Goal: Information Seeking & Learning: Learn about a topic

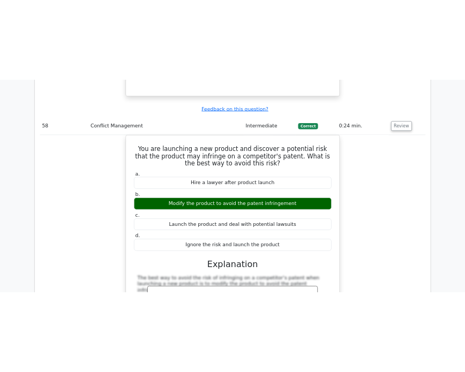
scroll to position [33082, 0]
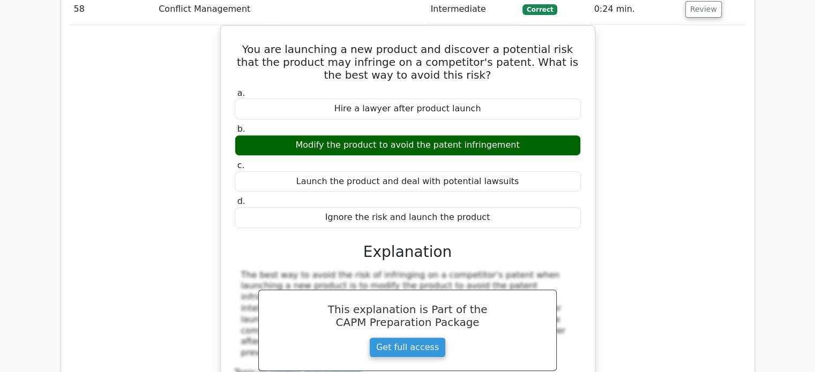
drag, startPoint x: 432, startPoint y: 291, endPoint x: 241, endPoint y: 107, distance: 265.3
copy div "You are managing a project for a client, where you are required to ensure tight…"
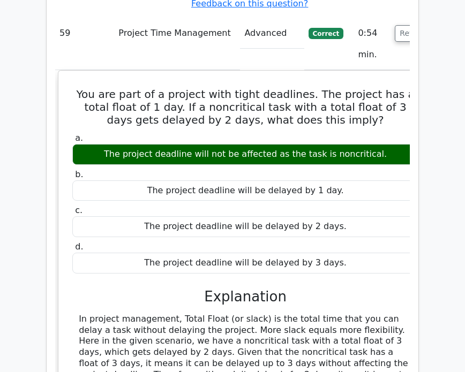
scroll to position [34869, 0]
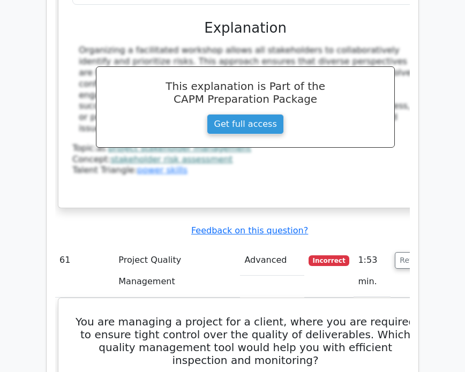
scroll to position [35512, 0]
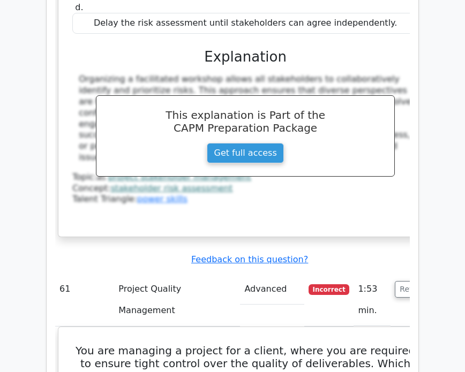
drag, startPoint x: 270, startPoint y: 270, endPoint x: 66, endPoint y: 52, distance: 298.4
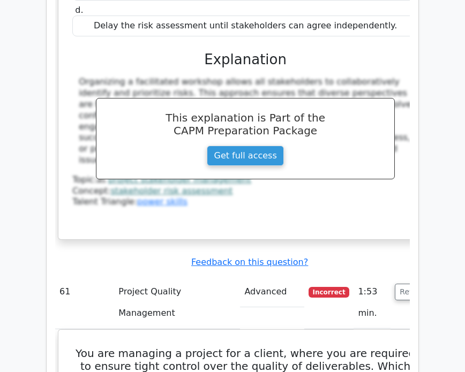
copy div "For an ongoing architecture project, the BAC is of $350,000. Currently, the Act…"
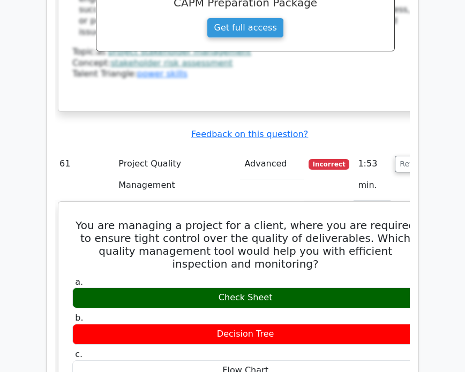
scroll to position [35726, 0]
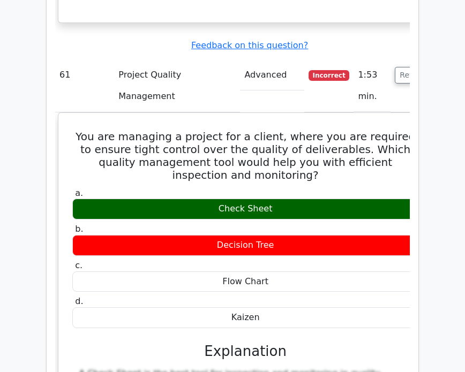
drag, startPoint x: 283, startPoint y: 212, endPoint x: 278, endPoint y: 214, distance: 6.0
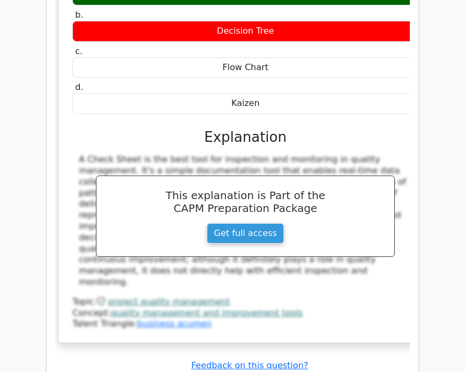
scroll to position [36012, 0]
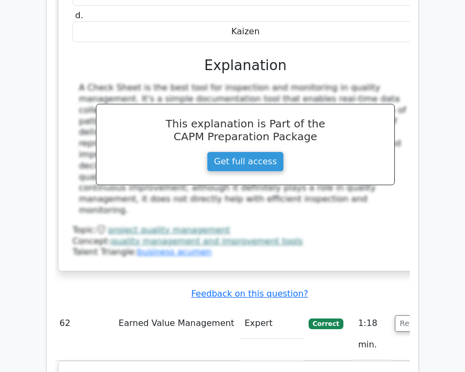
drag, startPoint x: 390, startPoint y: 271, endPoint x: 80, endPoint y: 40, distance: 386.1
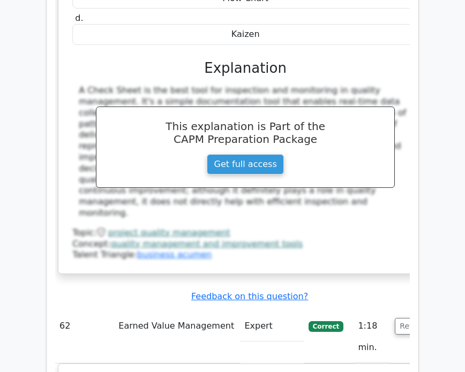
copy div "While reviewing the Project Scope Statement for a client's new software applica…"
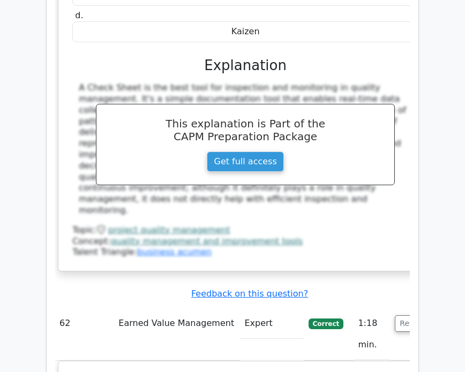
drag, startPoint x: 388, startPoint y: 272, endPoint x: 75, endPoint y: 270, distance: 313.0
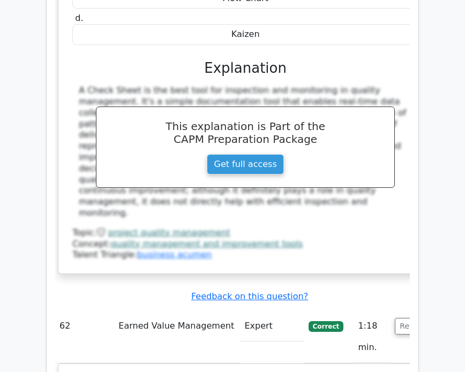
copy div "Update the scope statement to include the missing user accessibility guidelines."
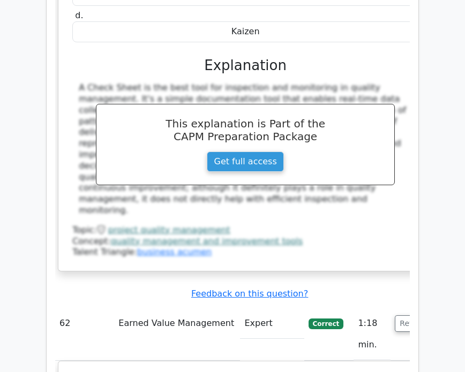
drag, startPoint x: 394, startPoint y: 96, endPoint x: 63, endPoint y: 43, distance: 334.9
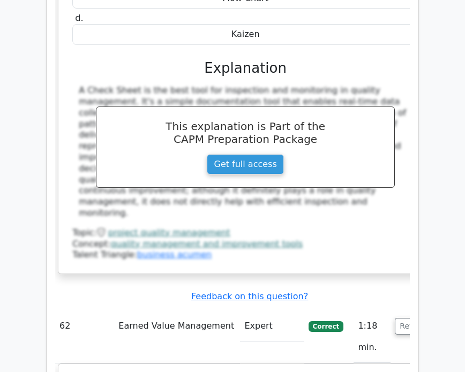
copy h5 "While reviewing the Project Scope Statement for a client's new software applica…"
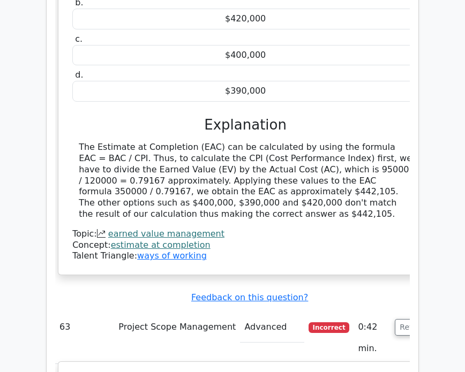
scroll to position [36584, 0]
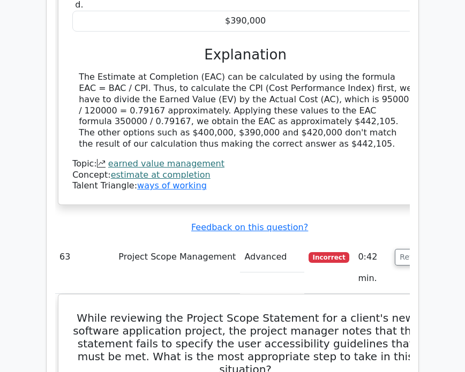
drag, startPoint x: 391, startPoint y: 289, endPoint x: 66, endPoint y: 105, distance: 373.5
copy div "During resource estimation for a project, you discover that a critical resource…"
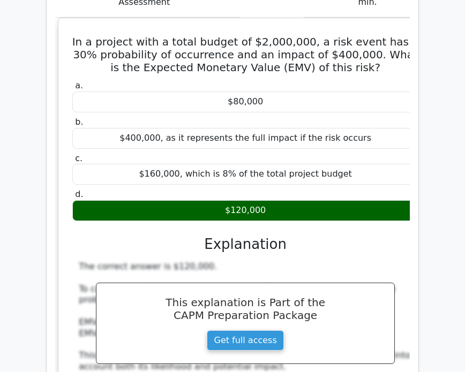
scroll to position [41157, 0]
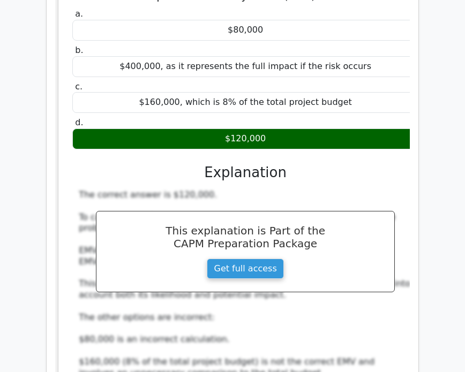
drag, startPoint x: 343, startPoint y: 301, endPoint x: 61, endPoint y: 139, distance: 325.5
copy div "Which of the following best describes 'Should Have' requirements in the MoSCoW …"
drag, startPoint x: 231, startPoint y: 221, endPoint x: 208, endPoint y: 238, distance: 28.4
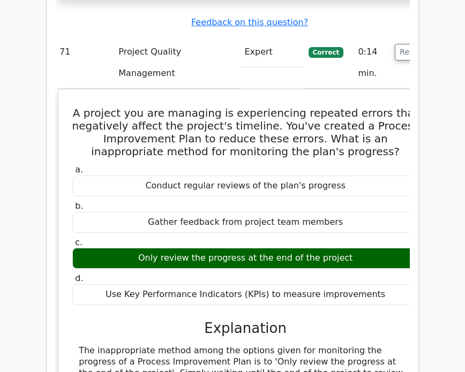
scroll to position [41657, 0]
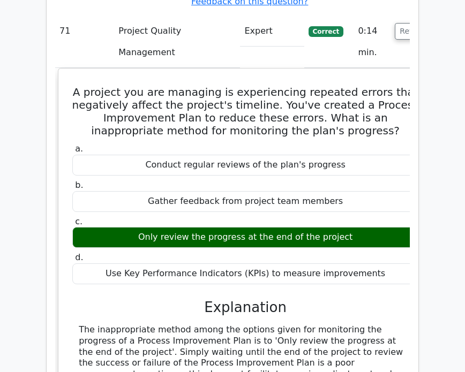
drag, startPoint x: 81, startPoint y: 117, endPoint x: 281, endPoint y: 278, distance: 256.9
copy div "Your team has just concluded a project, and you noticed some areas that could u…"
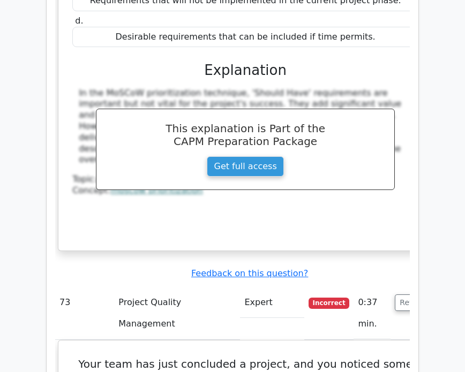
scroll to position [42515, 0]
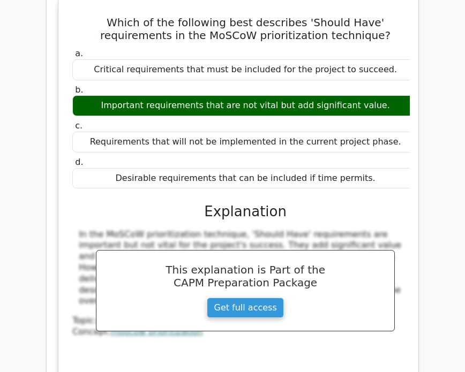
scroll to position [42229, 0]
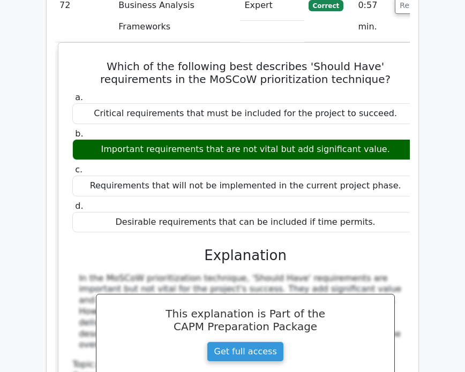
drag, startPoint x: 71, startPoint y: 47, endPoint x: 338, endPoint y: 216, distance: 316.3
copy div "You've invested $4,000 in a project that predicts a cash inflow of $1,200 annua…"
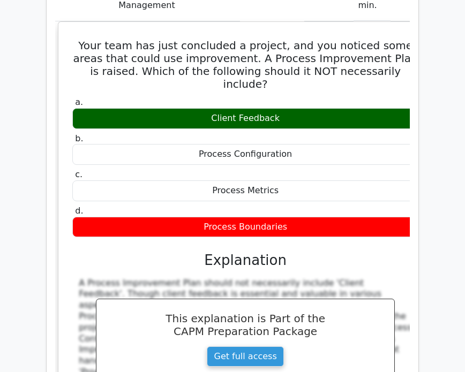
scroll to position [42729, 0]
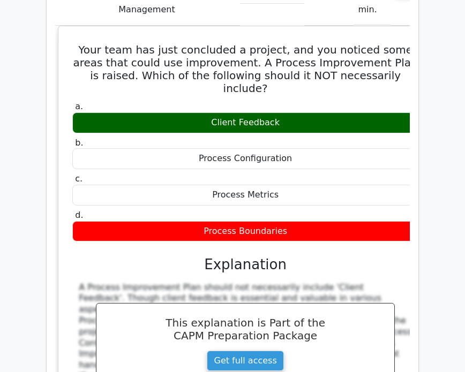
drag, startPoint x: 271, startPoint y: 332, endPoint x: 79, endPoint y: 151, distance: 264.3
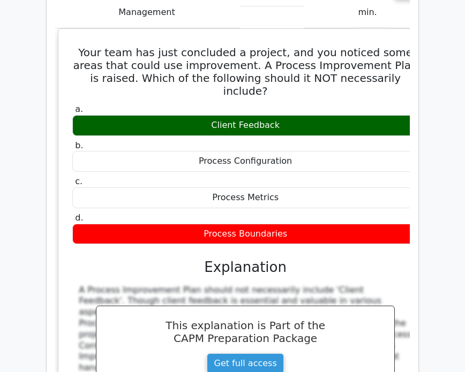
copy div "Your team completed and delivered a major deliverable on a project. The budgete…"
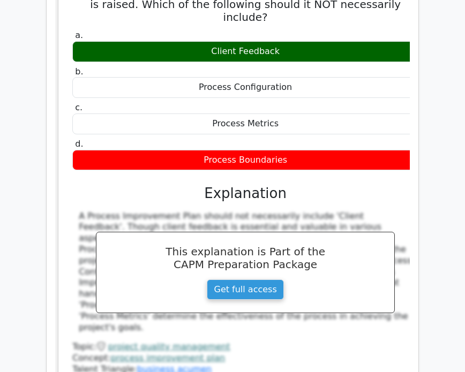
drag, startPoint x: 274, startPoint y: 238, endPoint x: 65, endPoint y: 83, distance: 260.8
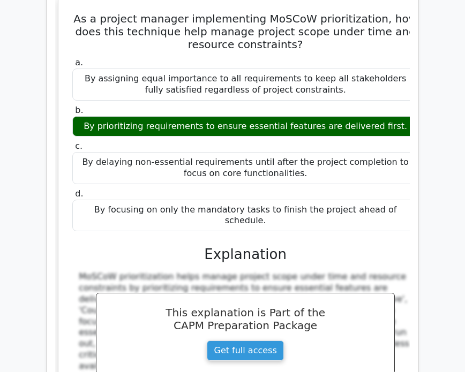
scroll to position [44373, 0]
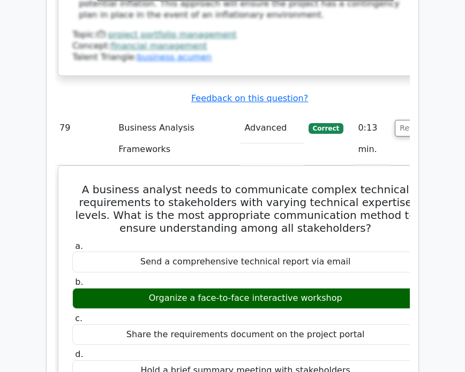
scroll to position [45945, 0]
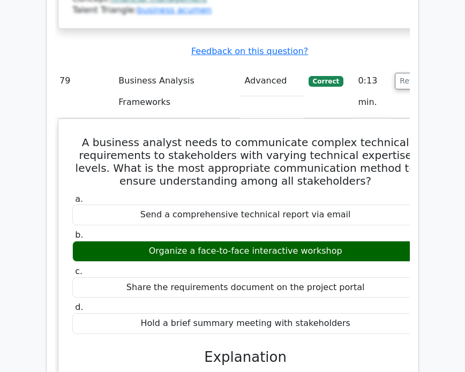
drag, startPoint x: 131, startPoint y: 120, endPoint x: 388, endPoint y: 123, distance: 257.3
drag, startPoint x: 116, startPoint y: 130, endPoint x: 375, endPoint y: 130, distance: 258.9
drag, startPoint x: 120, startPoint y: 138, endPoint x: 372, endPoint y: 132, distance: 253.0
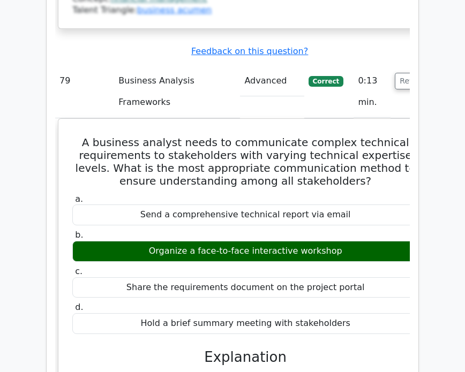
drag, startPoint x: 92, startPoint y: 152, endPoint x: 237, endPoint y: 147, distance: 145.3
drag, startPoint x: 240, startPoint y: 149, endPoint x: 345, endPoint y: 146, distance: 105.1
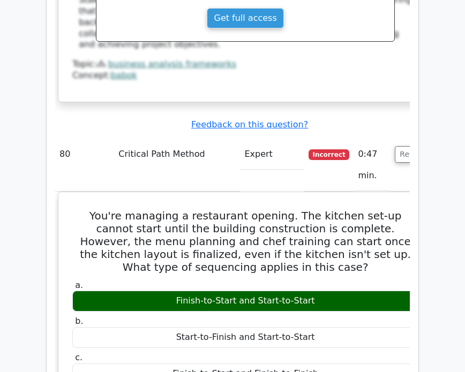
scroll to position [46445, 0]
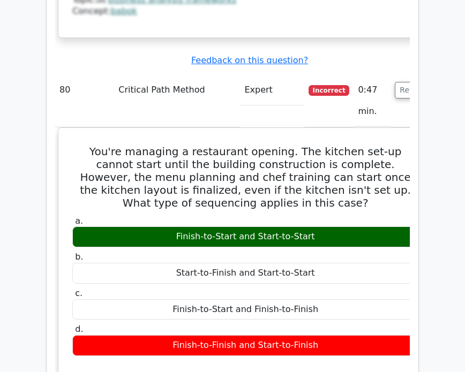
drag, startPoint x: 113, startPoint y: 144, endPoint x: 246, endPoint y: 151, distance: 133.6
drag, startPoint x: 115, startPoint y: 166, endPoint x: 251, endPoint y: 159, distance: 136.3
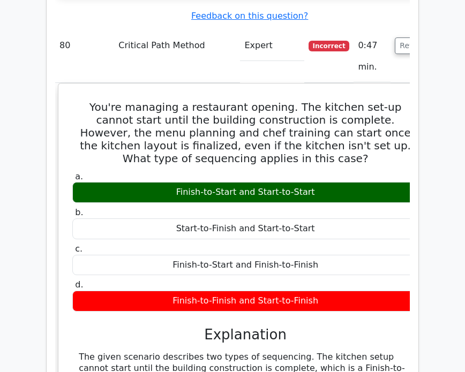
scroll to position [46517, 0]
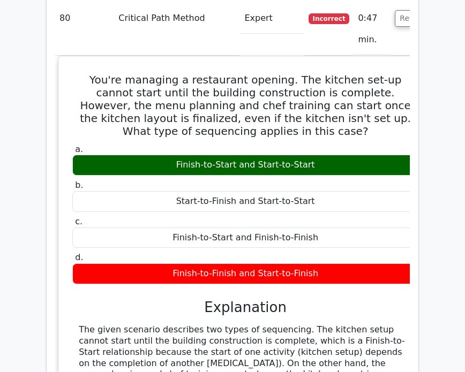
drag, startPoint x: 374, startPoint y: 243, endPoint x: 73, endPoint y: 65, distance: 348.9
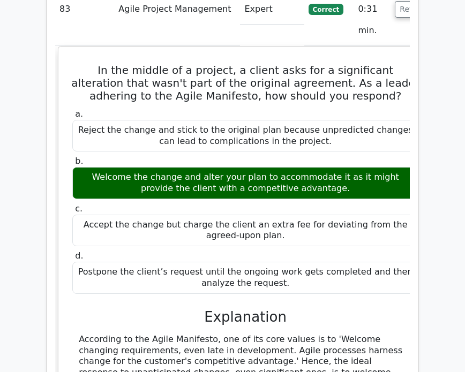
scroll to position [48374, 0]
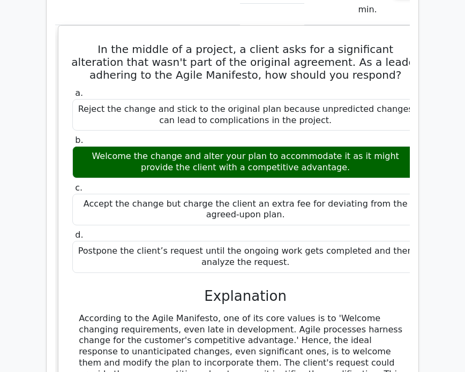
drag, startPoint x: 366, startPoint y: 285, endPoint x: 74, endPoint y: 100, distance: 345.0
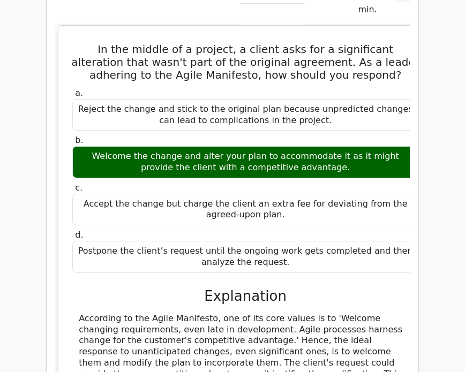
drag, startPoint x: 379, startPoint y: 282, endPoint x: 73, endPoint y: 102, distance: 355.5
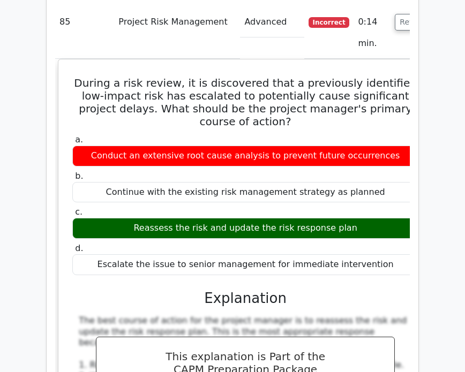
scroll to position [0, 6]
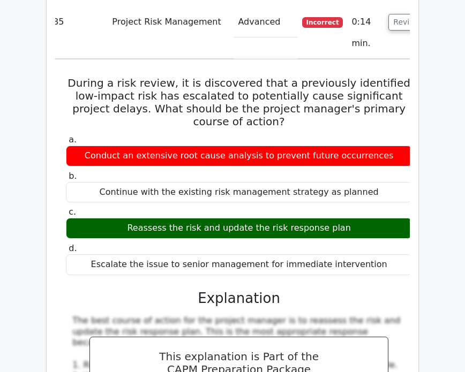
drag, startPoint x: 78, startPoint y: 88, endPoint x: 349, endPoint y: 276, distance: 330.0
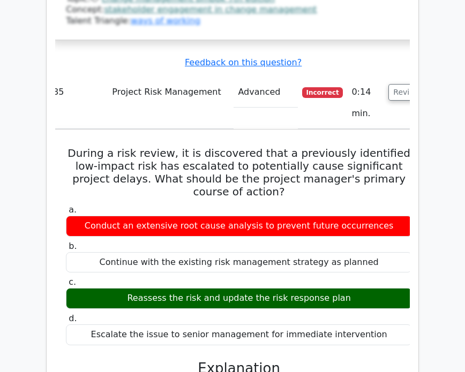
scroll to position [49375, 0]
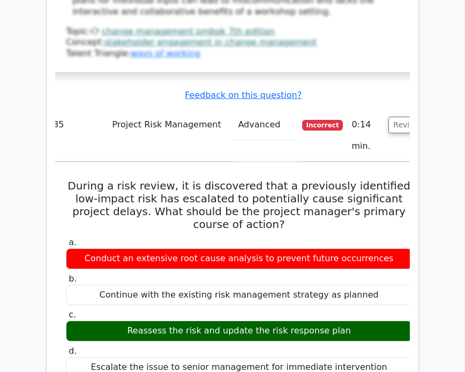
scroll to position [49446, 0]
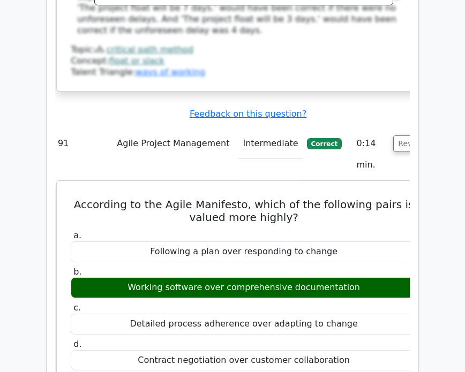
scroll to position [0, 0]
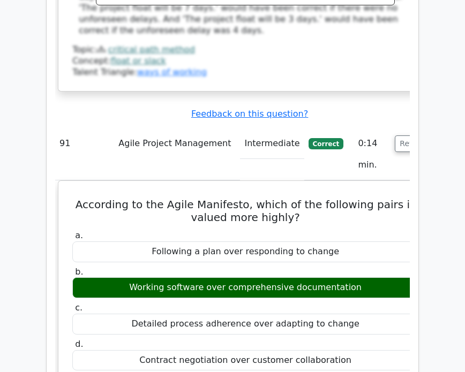
drag, startPoint x: 375, startPoint y: 308, endPoint x: 62, endPoint y: 113, distance: 368.4
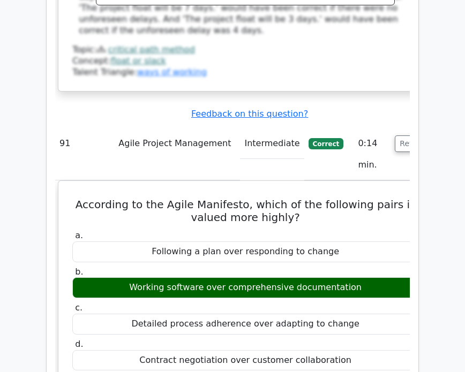
scroll to position [0, 6]
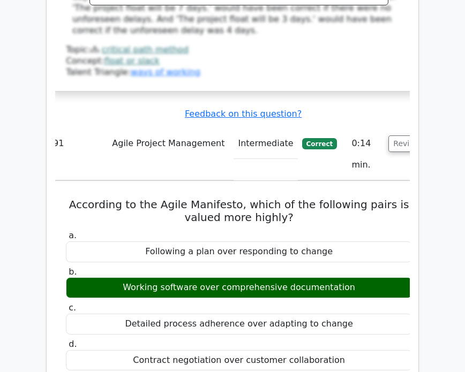
drag, startPoint x: 76, startPoint y: 176, endPoint x: 404, endPoint y: 168, distance: 328.1
drag, startPoint x: 204, startPoint y: 182, endPoint x: 244, endPoint y: 174, distance: 40.9
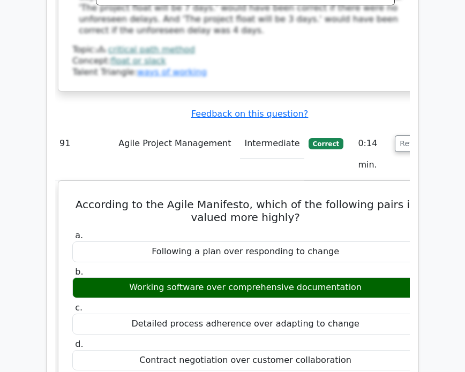
drag, startPoint x: 384, startPoint y: 177, endPoint x: 60, endPoint y: 117, distance: 329.8
drag, startPoint x: 315, startPoint y: 256, endPoint x: 304, endPoint y: 255, distance: 11.3
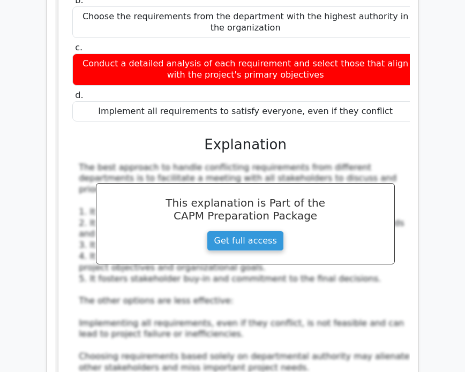
scroll to position [54448, 0]
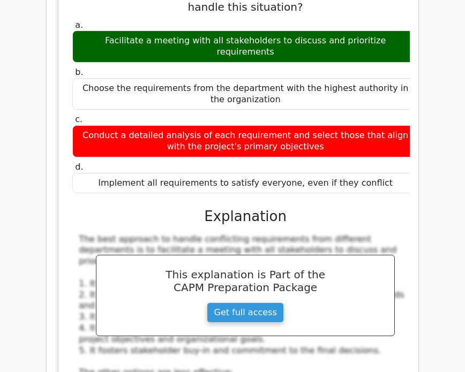
drag, startPoint x: 367, startPoint y: 212, endPoint x: 64, endPoint y: 47, distance: 344.4
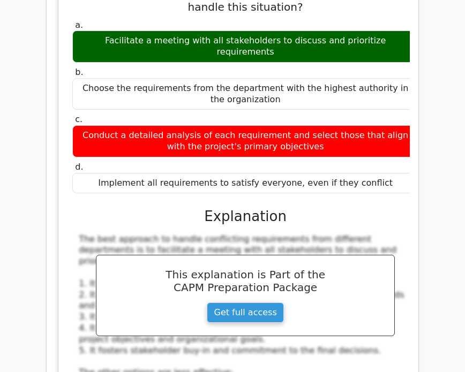
drag, startPoint x: 369, startPoint y: 105, endPoint x: 64, endPoint y: 57, distance: 308.2
drag, startPoint x: 373, startPoint y: 107, endPoint x: 66, endPoint y: 51, distance: 311.6
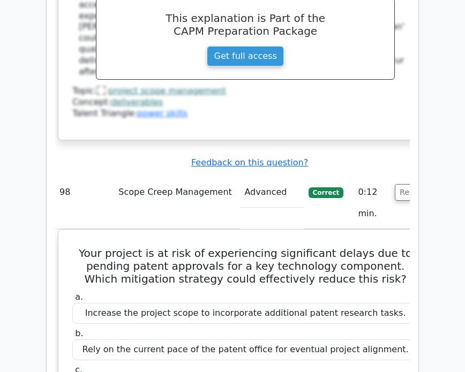
scroll to position [57449, 0]
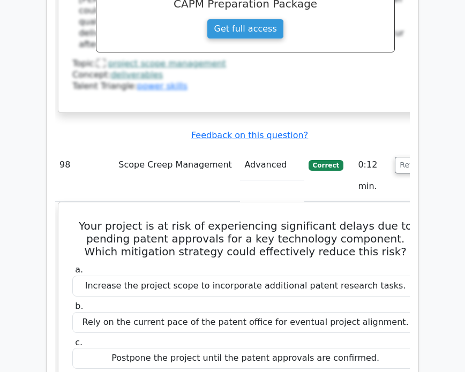
drag, startPoint x: 282, startPoint y: 269, endPoint x: 78, endPoint y: 60, distance: 291.8
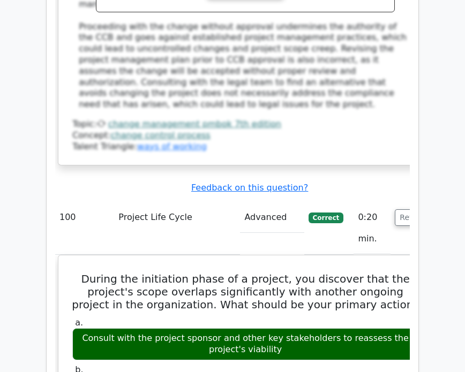
scroll to position [58735, 0]
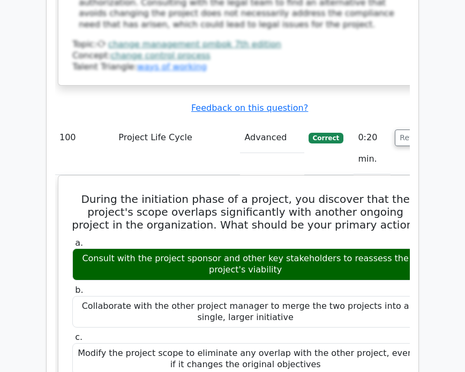
drag, startPoint x: 66, startPoint y: 101, endPoint x: 315, endPoint y: 284, distance: 308.3
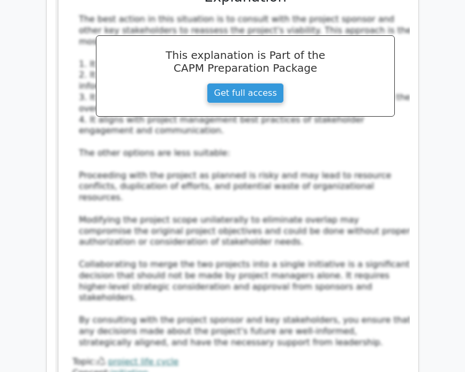
scroll to position [59236, 0]
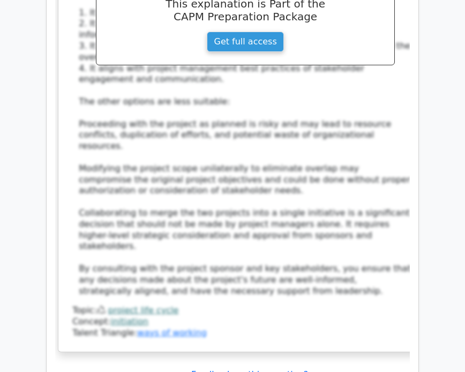
drag, startPoint x: 345, startPoint y: 304, endPoint x: 66, endPoint y: 138, distance: 324.0
drag, startPoint x: 383, startPoint y: 160, endPoint x: 63, endPoint y: 147, distance: 319.7
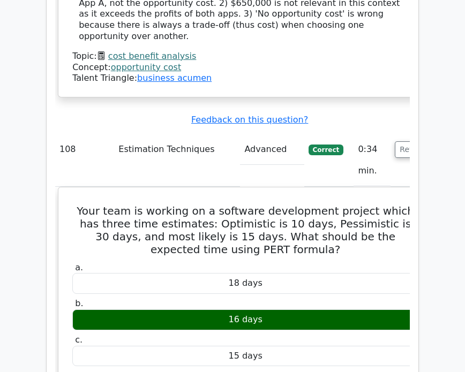
scroll to position [63309, 0]
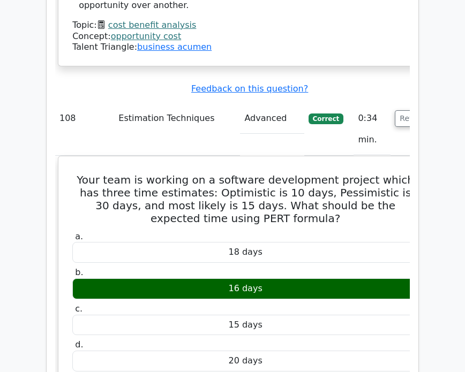
drag, startPoint x: 273, startPoint y: 250, endPoint x: 61, endPoint y: 74, distance: 275.2
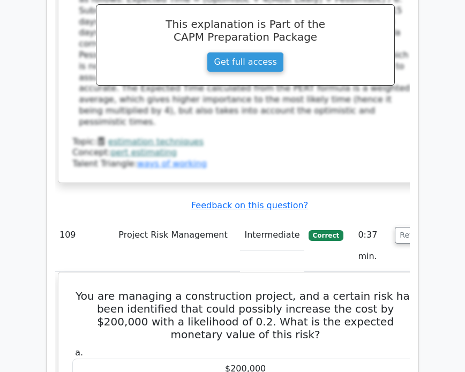
scroll to position [63738, 0]
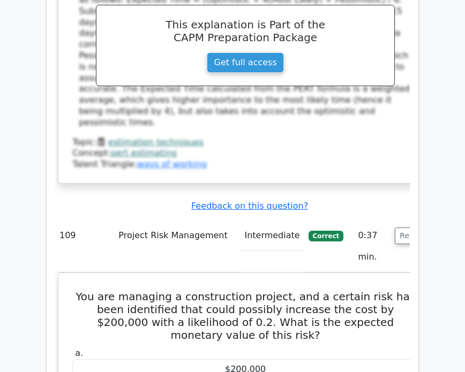
drag, startPoint x: 77, startPoint y: 148, endPoint x: 333, endPoint y: 323, distance: 310.1
drag, startPoint x: 251, startPoint y: 171, endPoint x: 288, endPoint y: 147, distance: 43.9
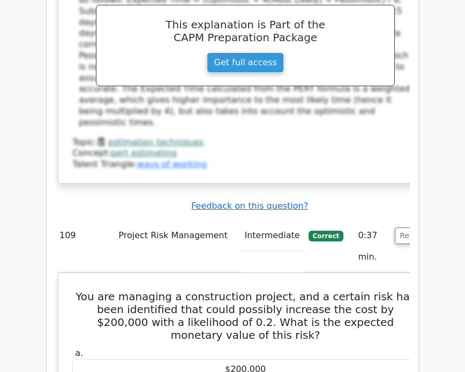
drag, startPoint x: 316, startPoint y: 147, endPoint x: 190, endPoint y: 147, distance: 125.9
drag, startPoint x: 311, startPoint y: 177, endPoint x: 65, endPoint y: 144, distance: 247.7
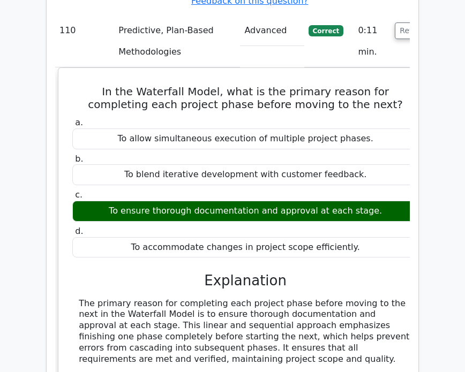
scroll to position [64524, 0]
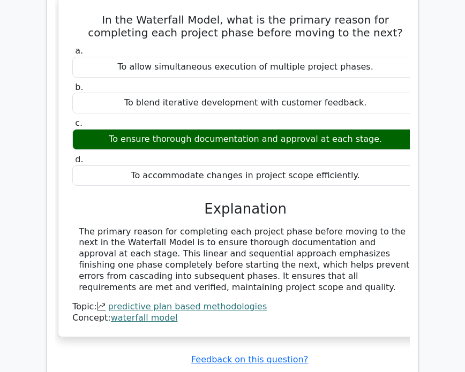
drag, startPoint x: 302, startPoint y: 279, endPoint x: 68, endPoint y: 79, distance: 307.6
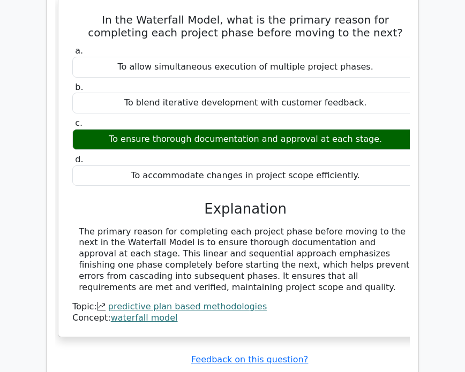
drag, startPoint x: 250, startPoint y: 100, endPoint x: 317, endPoint y: 96, distance: 67.1
drag, startPoint x: 158, startPoint y: 128, endPoint x: 217, endPoint y: 165, distance: 68.9
drag, startPoint x: 332, startPoint y: 284, endPoint x: 62, endPoint y: 76, distance: 340.9
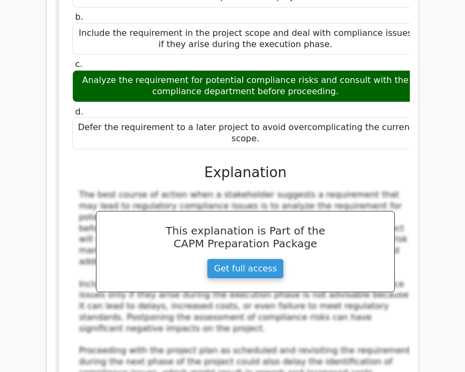
scroll to position [67454, 0]
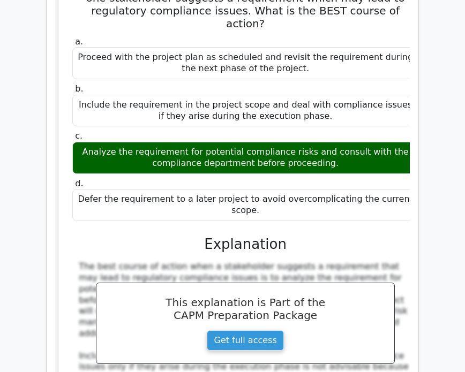
drag, startPoint x: 328, startPoint y: 311, endPoint x: 71, endPoint y: 81, distance: 345.0
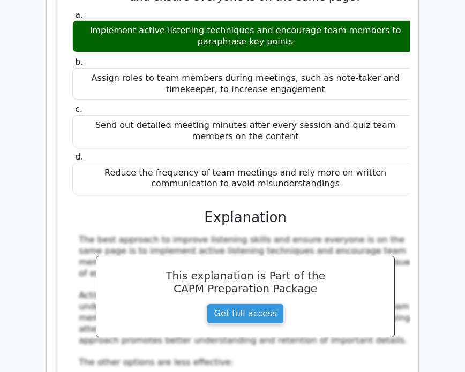
scroll to position [69312, 0]
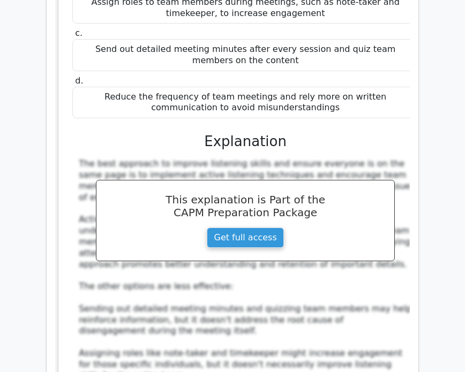
drag, startPoint x: 75, startPoint y: 65, endPoint x: 390, endPoint y: 244, distance: 362.0
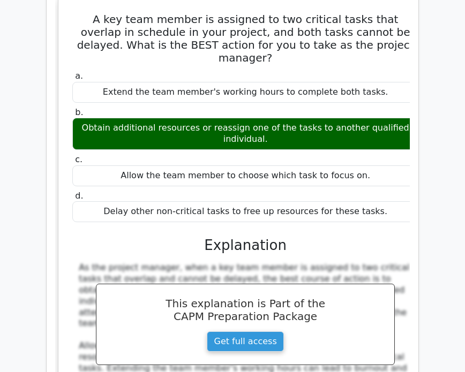
scroll to position [70527, 0]
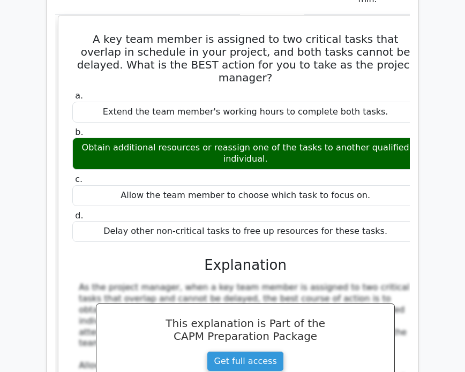
drag, startPoint x: 272, startPoint y: 124, endPoint x: 76, endPoint y: 91, distance: 198.9
drag, startPoint x: 244, startPoint y: 178, endPoint x: 238, endPoint y: 178, distance: 5.4
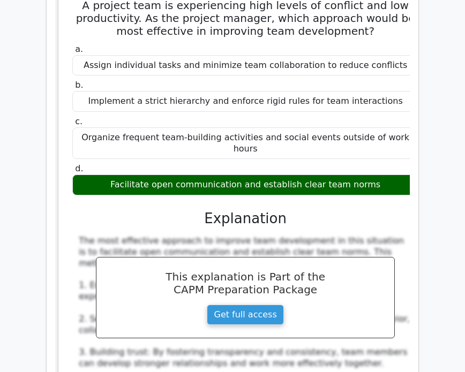
scroll to position [73028, 0]
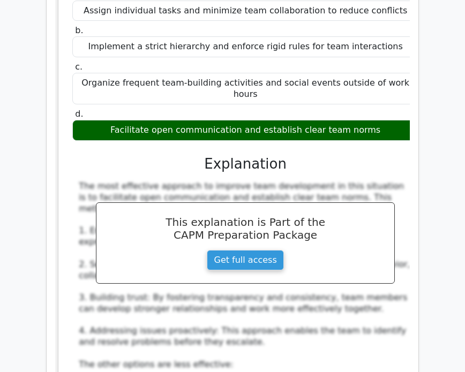
drag, startPoint x: 371, startPoint y: 302, endPoint x: 63, endPoint y: 91, distance: 372.8
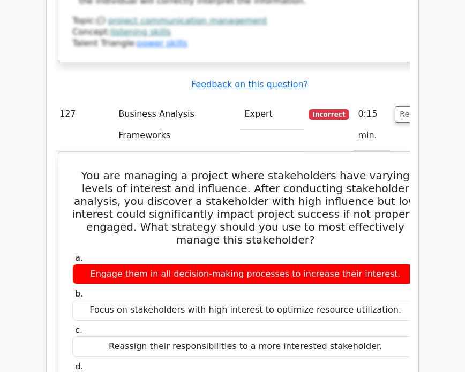
scroll to position [74814, 0]
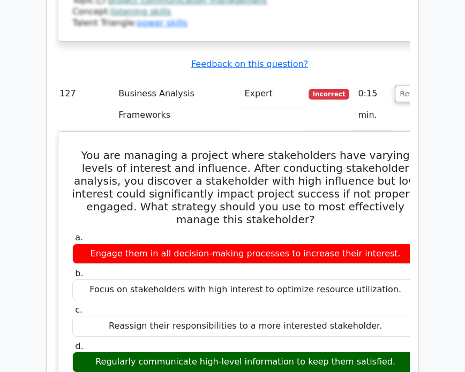
drag, startPoint x: 186, startPoint y: 205, endPoint x: 198, endPoint y: 257, distance: 52.8
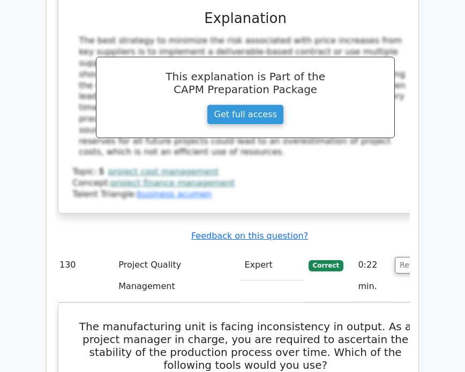
scroll to position [76386, 0]
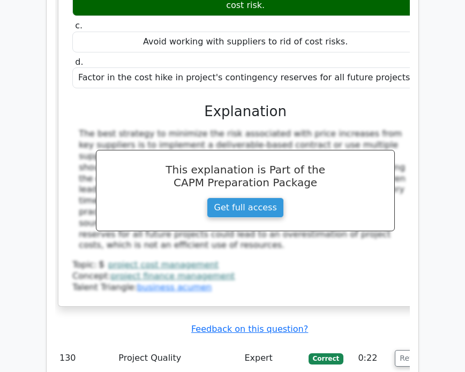
drag, startPoint x: 310, startPoint y: 306, endPoint x: 62, endPoint y: 109, distance: 316.6
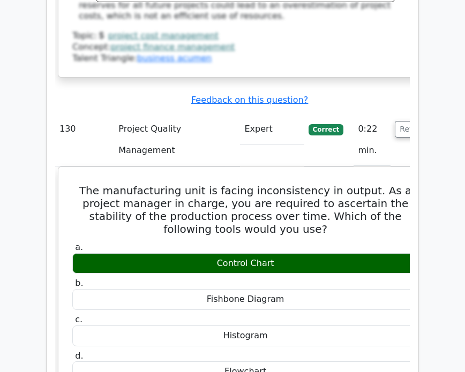
scroll to position [76744, 0]
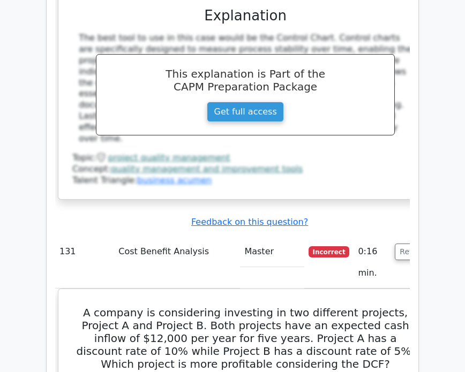
scroll to position [77029, 0]
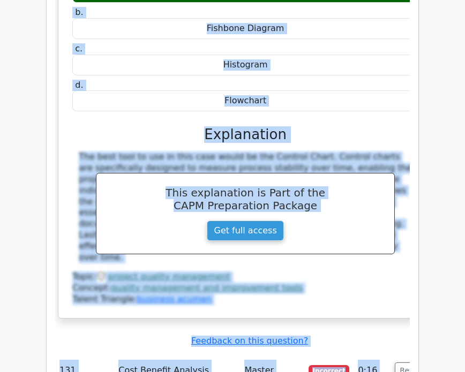
scroll to position [0, 6]
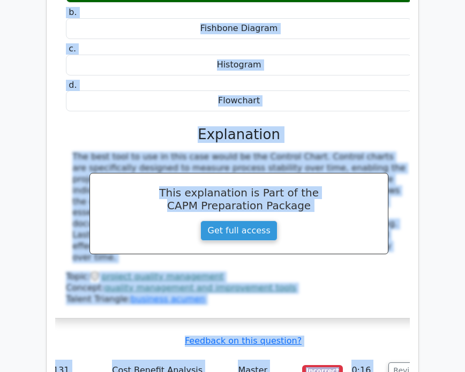
drag, startPoint x: 75, startPoint y: 145, endPoint x: 313, endPoint y: 320, distance: 295.5
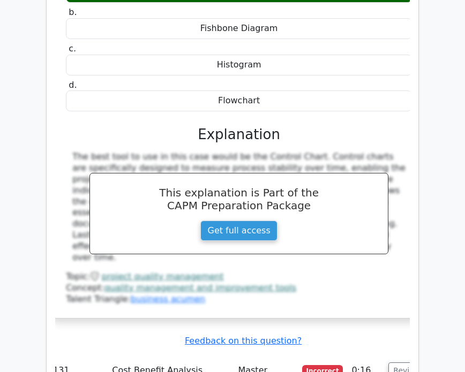
drag, startPoint x: 342, startPoint y: 314, endPoint x: 68, endPoint y: 141, distance: 323.7
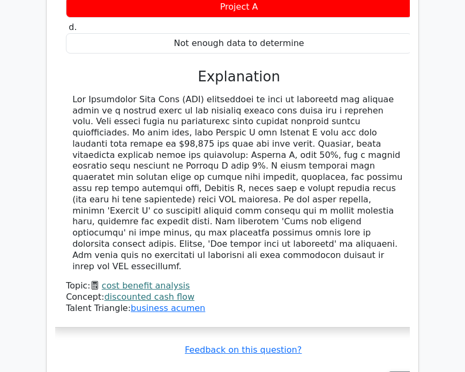
scroll to position [77601, 0]
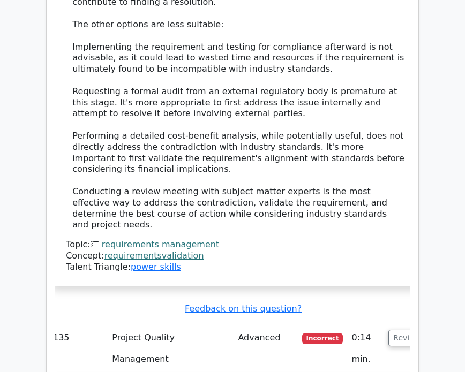
scroll to position [79317, 0]
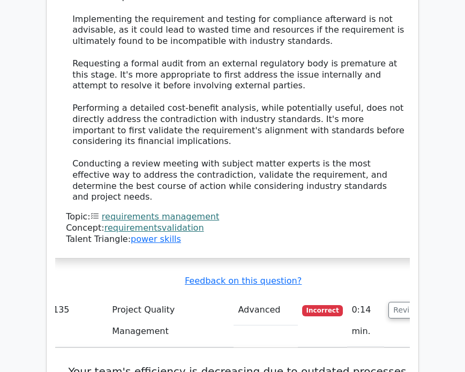
drag, startPoint x: 75, startPoint y: 51, endPoint x: 351, endPoint y: 300, distance: 371.5
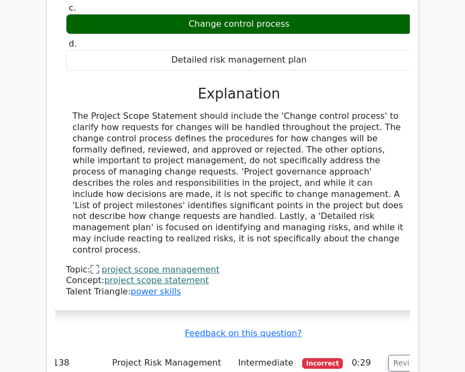
scroll to position [80960, 0]
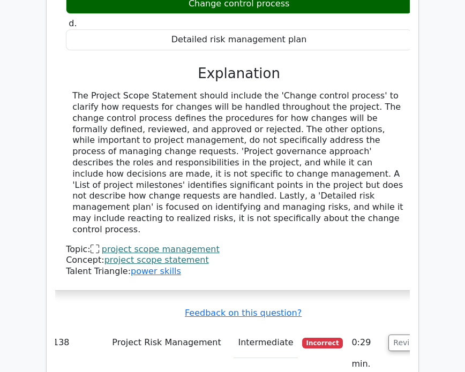
drag, startPoint x: 252, startPoint y: 280, endPoint x: 76, endPoint y: 53, distance: 287.5
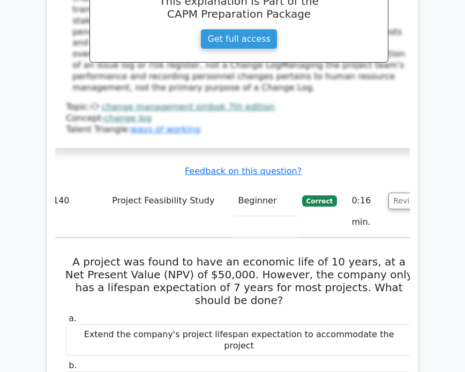
scroll to position [0, 0]
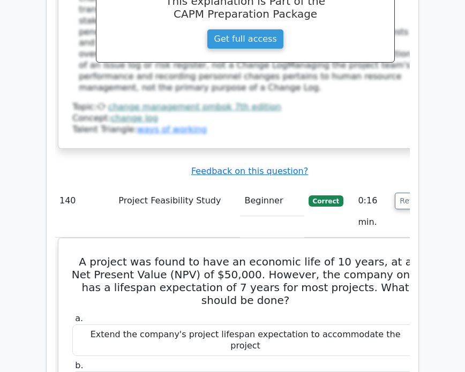
drag, startPoint x: 293, startPoint y: 257, endPoint x: 60, endPoint y: 90, distance: 286.8
drag, startPoint x: 244, startPoint y: 218, endPoint x: 63, endPoint y: 91, distance: 221.1
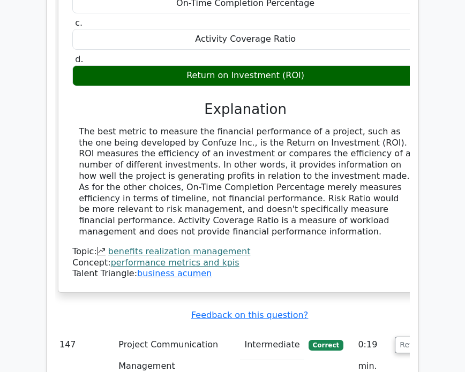
scroll to position [86319, 0]
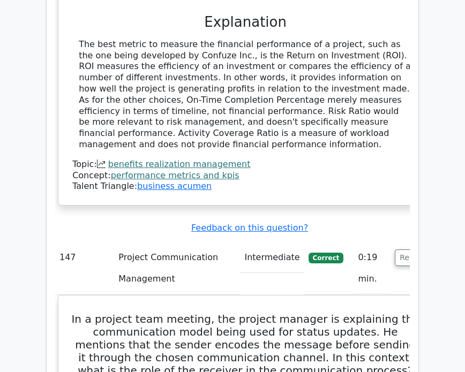
drag, startPoint x: 397, startPoint y: 282, endPoint x: 61, endPoint y: 63, distance: 401.5
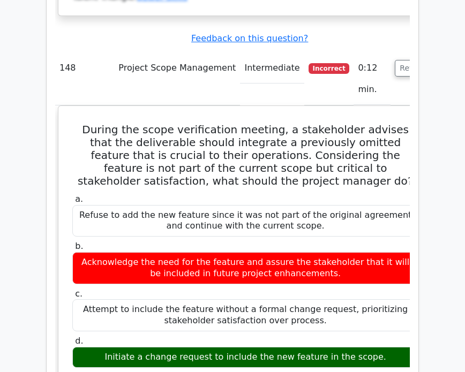
scroll to position [86748, 0]
